Goal: Navigation & Orientation: Find specific page/section

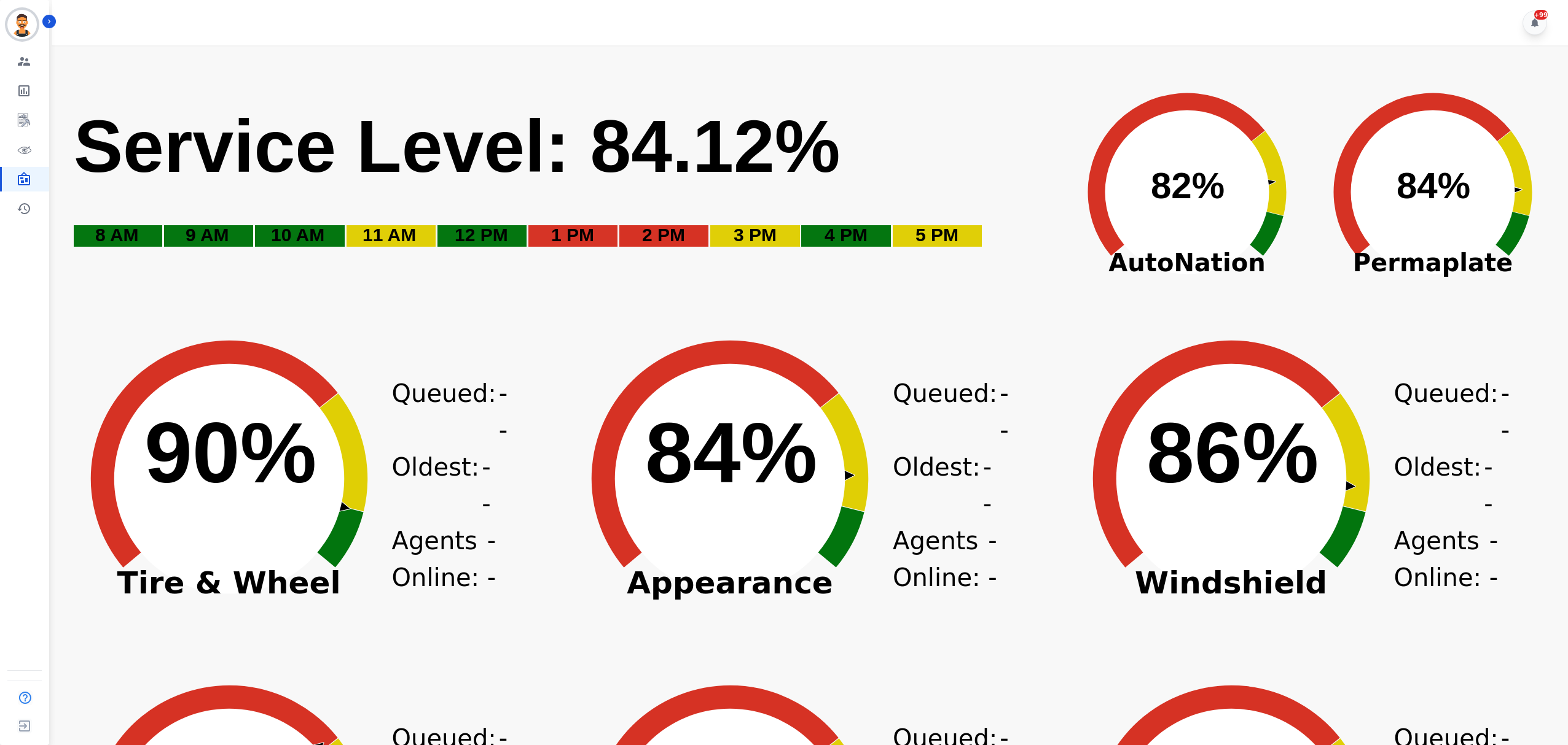
click at [580, 66] on div "Created with Highcharts 10.3.3 Service Level: 84.12% 5 PM 4 PM 3 PM 2 PM 1 PM 1…" at bounding box center [814, 183] width 1483 height 245
click at [15, 147] on link "Sidebar" at bounding box center [25, 150] width 47 height 25
click at [38, 149] on link "Sidebar" at bounding box center [25, 150] width 47 height 25
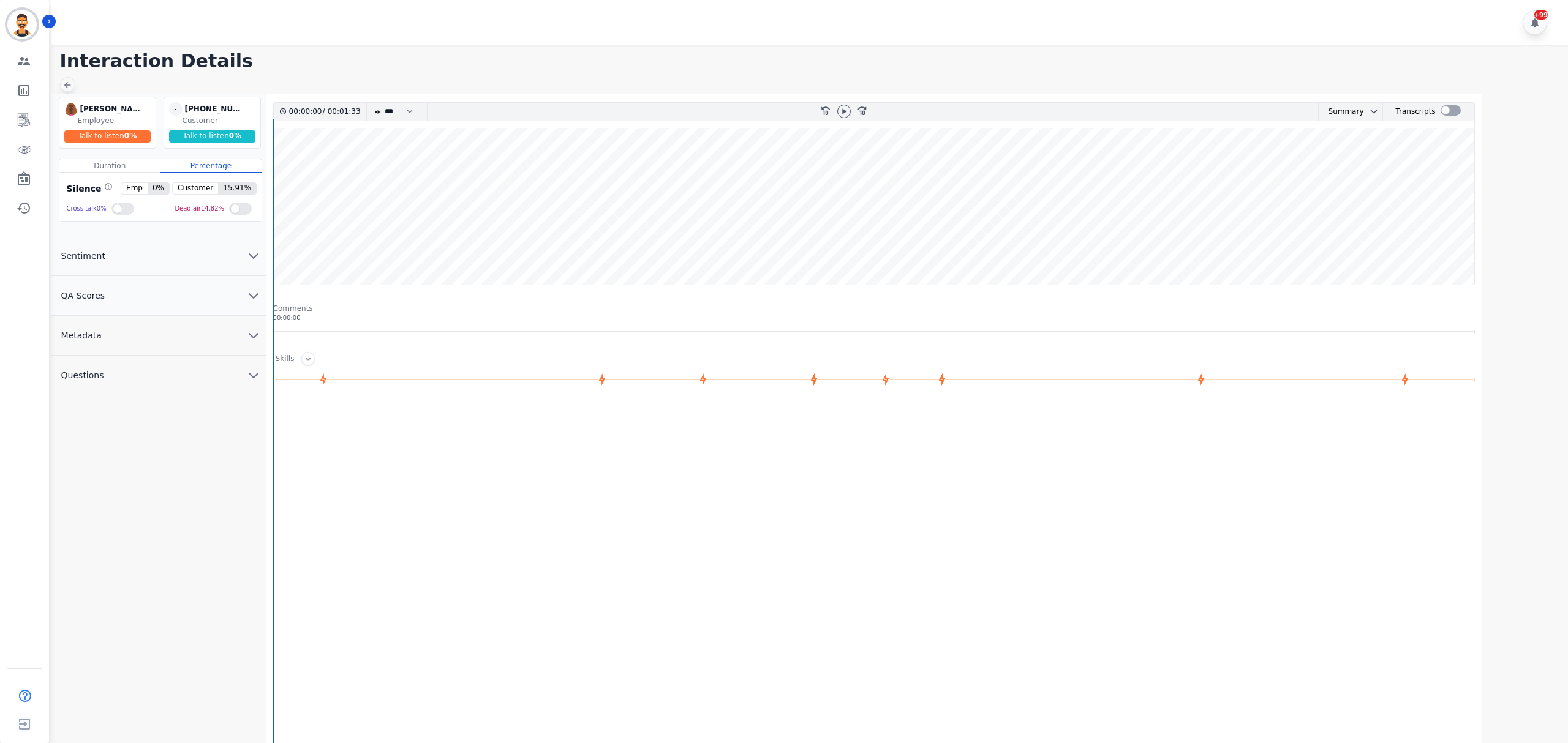
click at [65, 85] on icon at bounding box center [67, 85] width 7 height 7
